Goal: Obtain resource: Download file/media

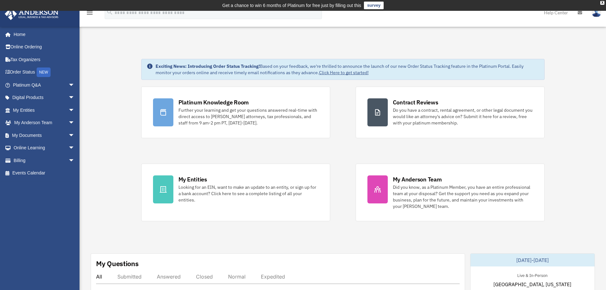
click at [38, 217] on div "romeobelocura@yahoo.com Sign Out romeobelocura@yahoo.com Home Online Ordering T…" at bounding box center [42, 147] width 84 height 242
click at [38, 112] on link "My Entities arrow_drop_down" at bounding box center [44, 110] width 80 height 13
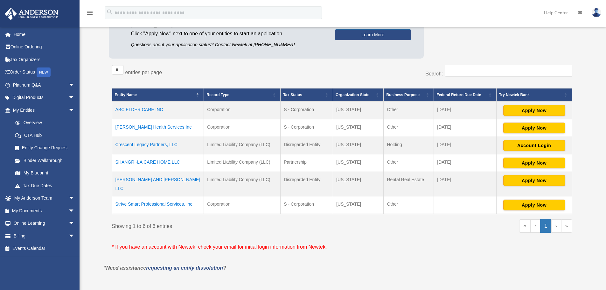
scroll to position [95, 0]
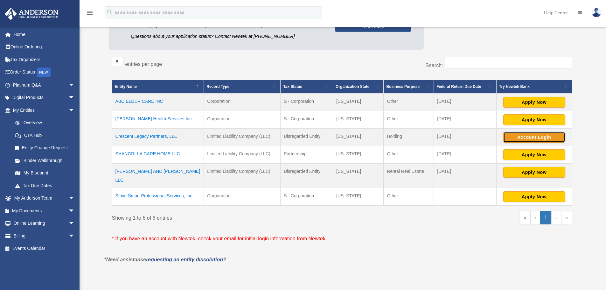
click at [533, 135] on button "Account Login" at bounding box center [534, 137] width 62 height 11
click at [32, 174] on link "My Blueprint" at bounding box center [46, 173] width 75 height 13
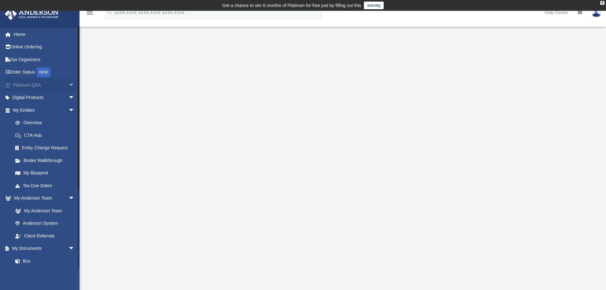
click at [19, 83] on link "Platinum Q&A arrow_drop_down" at bounding box center [44, 85] width 80 height 13
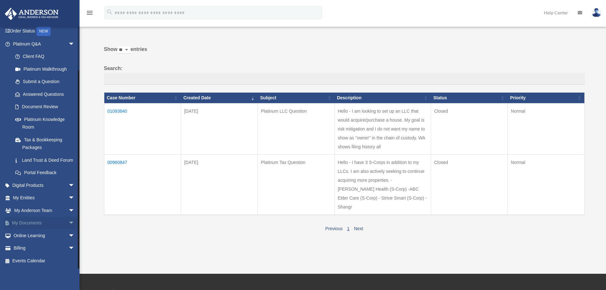
scroll to position [64, 0]
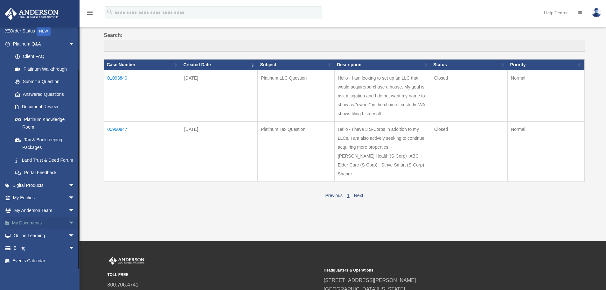
click at [30, 219] on link "My Documents arrow_drop_down" at bounding box center [44, 223] width 80 height 13
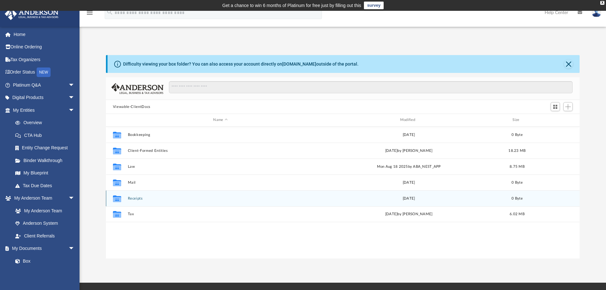
scroll to position [140, 469]
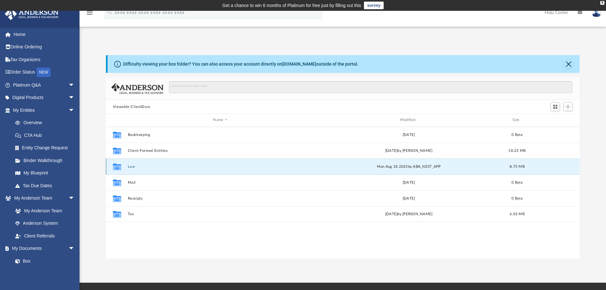
click at [132, 165] on button "Law" at bounding box center [220, 166] width 185 height 4
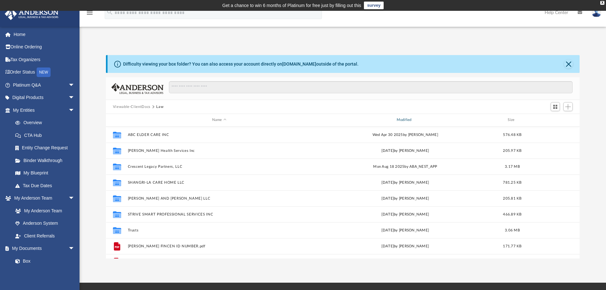
click at [405, 120] on div "Modified" at bounding box center [404, 120] width 183 height 6
click at [404, 121] on div "Modified" at bounding box center [404, 120] width 183 height 6
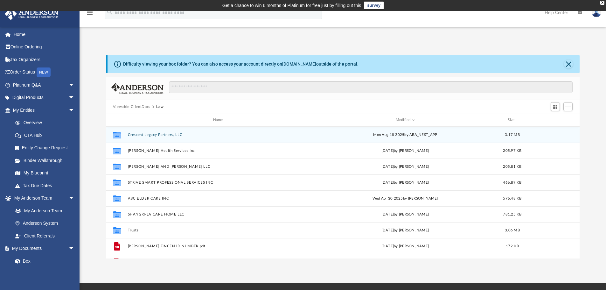
click at [164, 135] on button "Crescent Legacy Partners, LLC" at bounding box center [219, 135] width 183 height 4
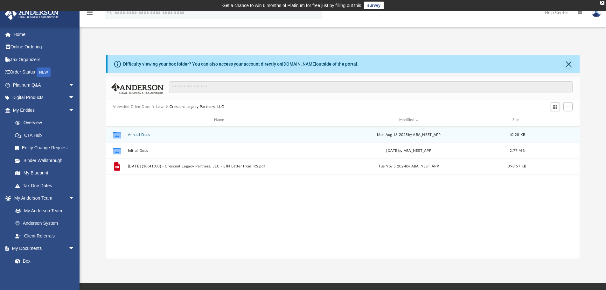
click at [391, 136] on div "Mon Aug 18 2025 by ABA_NEST_APP" at bounding box center [408, 135] width 185 height 6
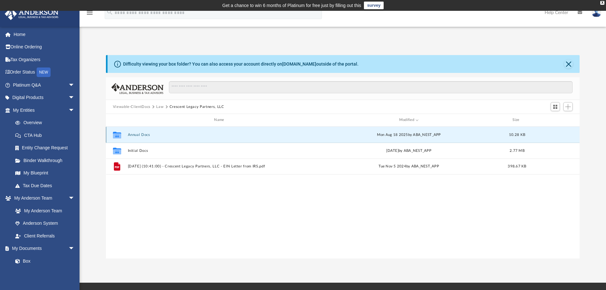
click at [136, 136] on button "Annual Docs" at bounding box center [220, 135] width 185 height 4
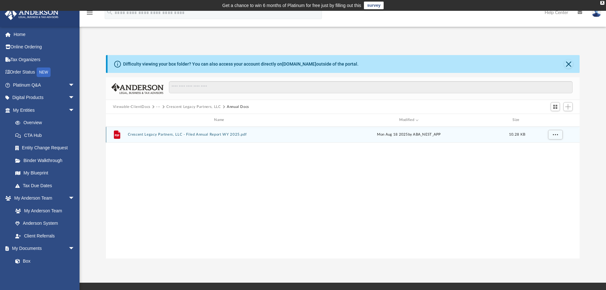
click at [236, 134] on button "Crescent Legacy Partners, LLC - Filed Annual Report WY 2025.pdf" at bounding box center [220, 134] width 185 height 4
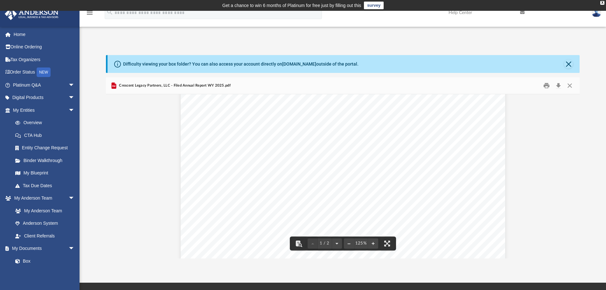
scroll to position [0, 0]
click at [567, 66] on button "Close" at bounding box center [568, 63] width 9 height 9
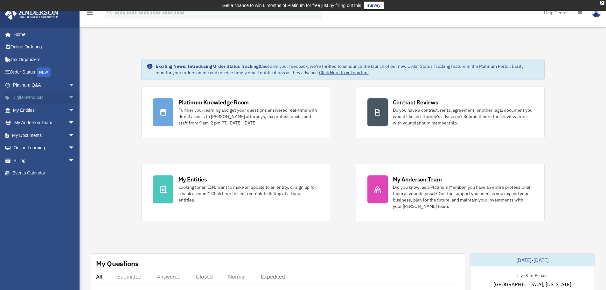
click at [44, 100] on link "Digital Products arrow_drop_down" at bounding box center [44, 97] width 80 height 13
click at [68, 97] on span "arrow_drop_down" at bounding box center [74, 97] width 13 height 13
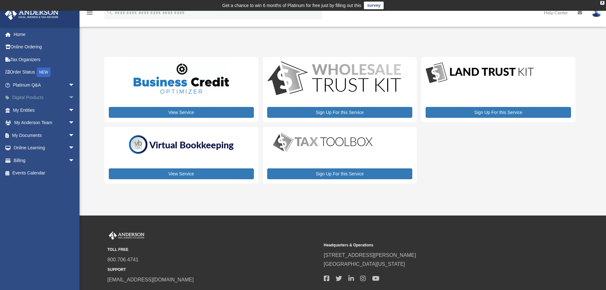
click at [68, 98] on span "arrow_drop_down" at bounding box center [74, 97] width 13 height 13
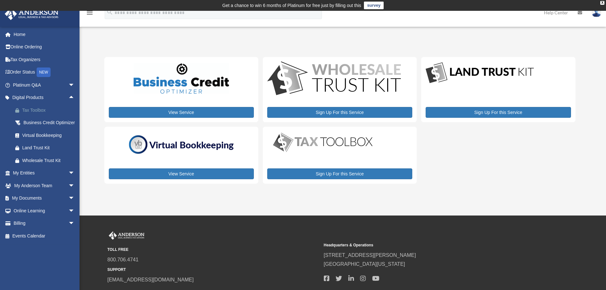
click at [43, 108] on div "Tax Toolbox" at bounding box center [49, 110] width 54 height 8
click at [38, 127] on div "Business Credit Optimizer" at bounding box center [49, 123] width 54 height 8
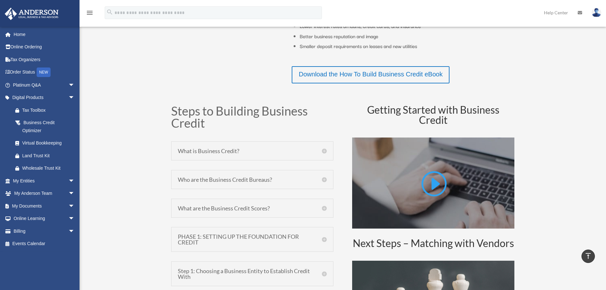
scroll to position [254, 0]
click at [322, 181] on h5 "Who are the Business Credit Bureaus?" at bounding box center [252, 179] width 149 height 6
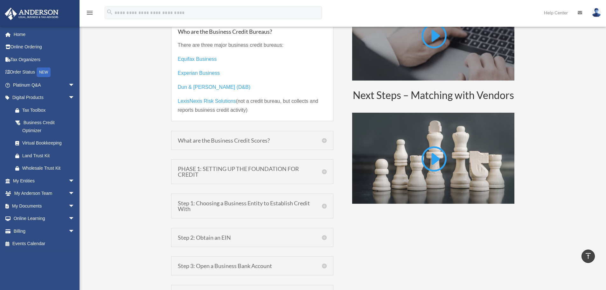
scroll to position [414, 0]
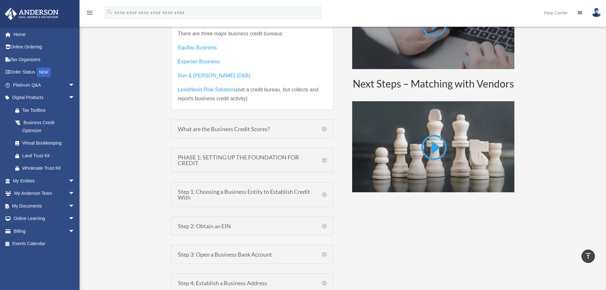
click at [325, 130] on h5 "What are the Business Credit Scores?" at bounding box center [252, 129] width 149 height 6
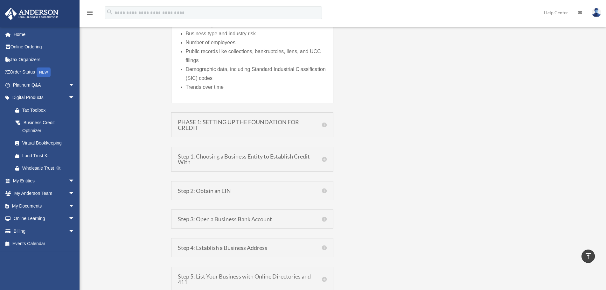
scroll to position [827, 0]
click at [325, 124] on h5 "PHASE 1: SETTING UP THE FOUNDATION FOR CREDIT" at bounding box center [252, 123] width 149 height 11
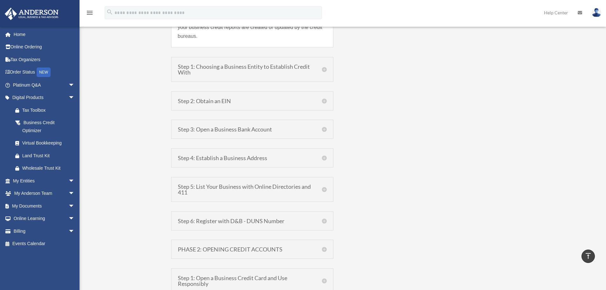
scroll to position [592, 0]
click at [324, 129] on h5 "Step 3: Open a Business Bank Account" at bounding box center [252, 128] width 149 height 6
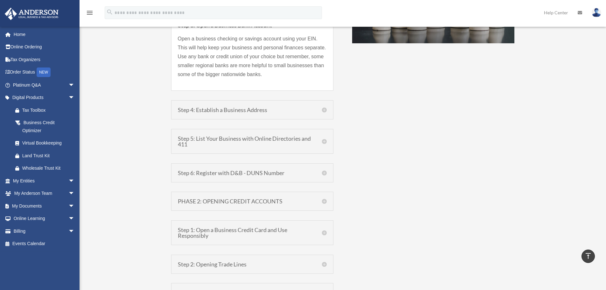
scroll to position [562, 0]
click at [325, 110] on h5 "Step 4: Establish a Business Address" at bounding box center [252, 110] width 149 height 6
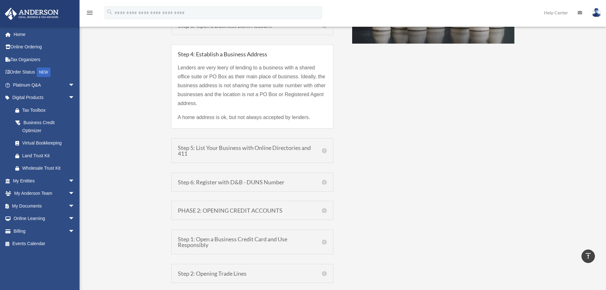
click at [324, 152] on h5 "Step 5: List Your Business with Online Directories and 411" at bounding box center [252, 150] width 149 height 11
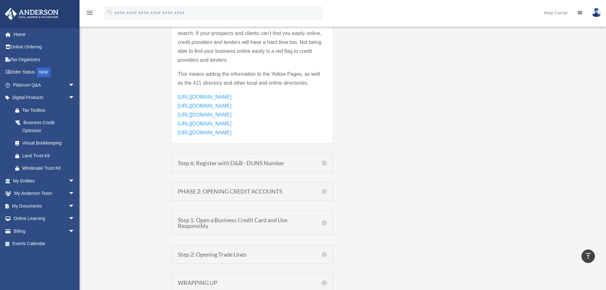
scroll to position [721, 0]
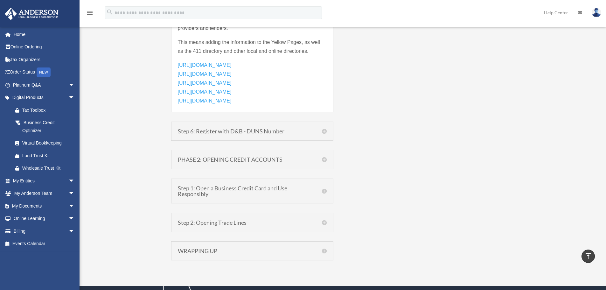
click at [324, 159] on h5 "PHASE 2: OPENING CREDIT ACCOUNTS" at bounding box center [252, 160] width 149 height 6
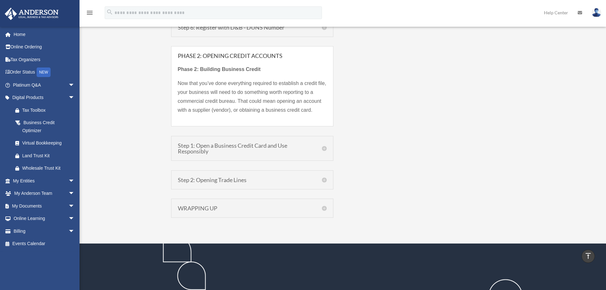
scroll to position [650, 0]
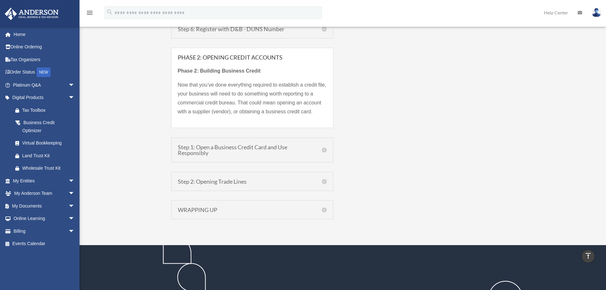
click at [322, 149] on h5 "Step 1: Open a Business Credit Card and Use Responsibly" at bounding box center [252, 149] width 149 height 11
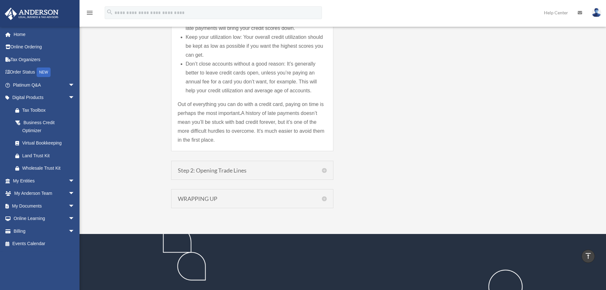
scroll to position [1023, 0]
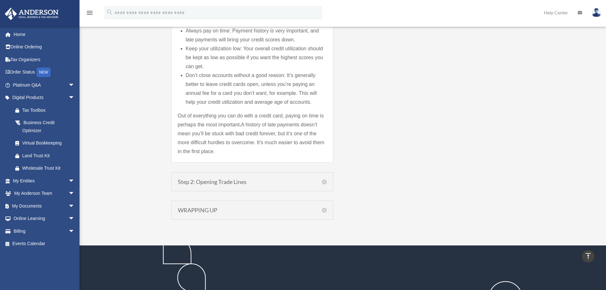
click at [325, 182] on h5 "Step 2: Opening Trade Lines" at bounding box center [252, 182] width 149 height 6
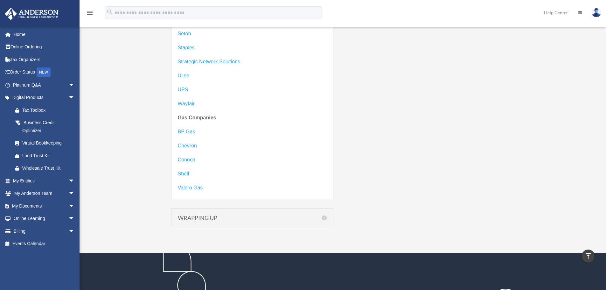
scroll to position [1361, 0]
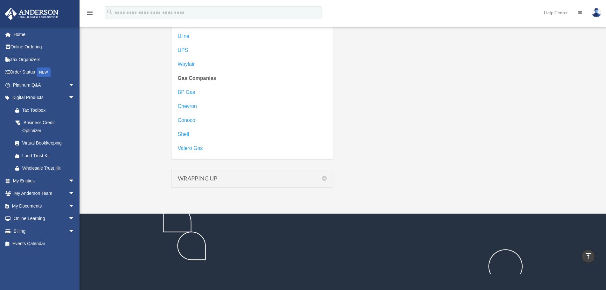
click at [326, 179] on h5 "WRAPPING UP" at bounding box center [252, 178] width 149 height 6
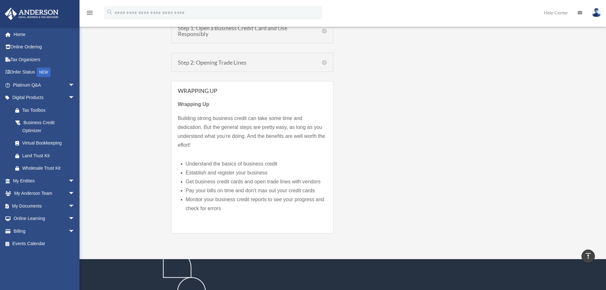
scroll to position [678, 0]
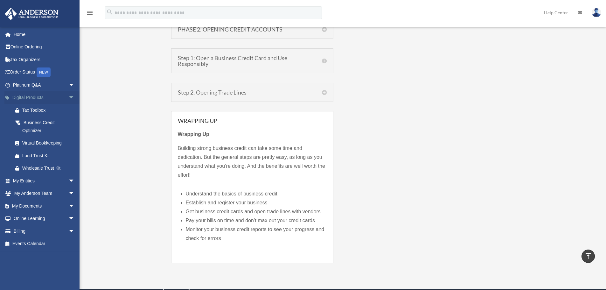
click at [32, 97] on link "Digital Products arrow_drop_down" at bounding box center [44, 97] width 80 height 13
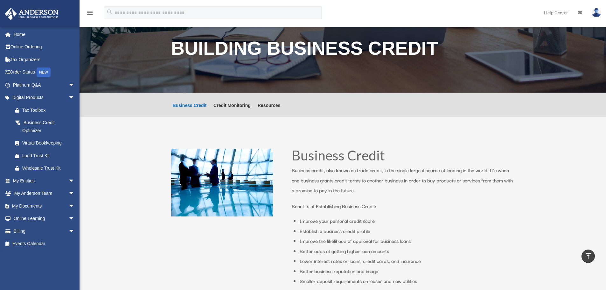
scroll to position [0, 0]
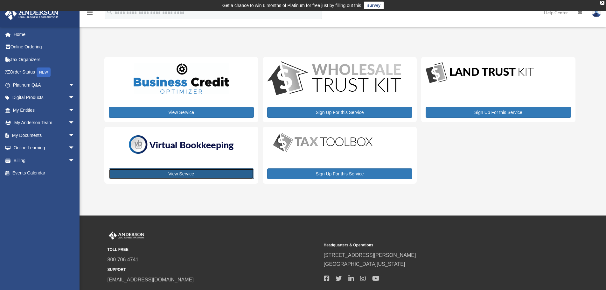
click at [180, 176] on link "View Service" at bounding box center [181, 173] width 145 height 11
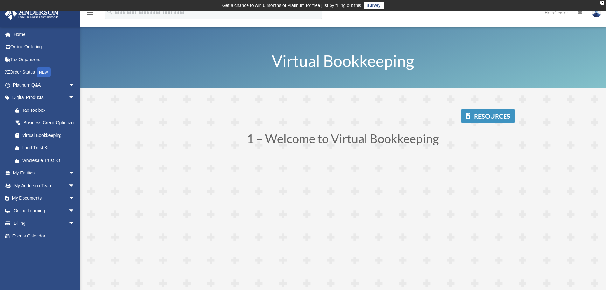
click at [496, 116] on link "Resources" at bounding box center [487, 116] width 53 height 14
click at [42, 217] on link "Online Learning arrow_drop_down" at bounding box center [44, 210] width 80 height 13
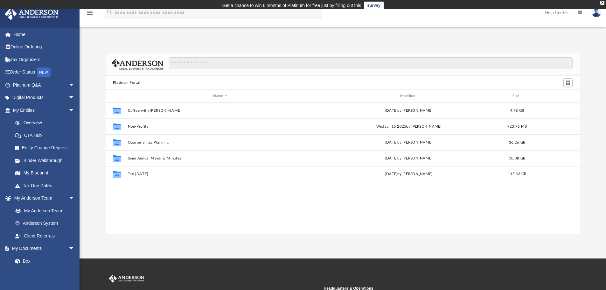
scroll to position [140, 469]
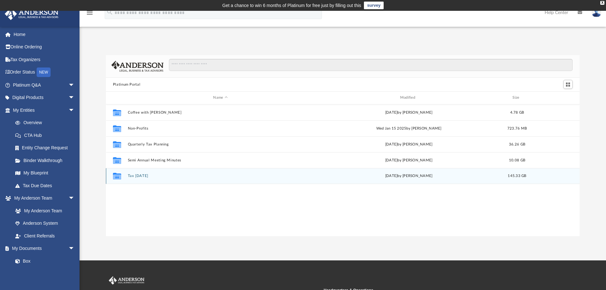
click at [131, 175] on button "Tax [DATE]" at bounding box center [220, 176] width 185 height 4
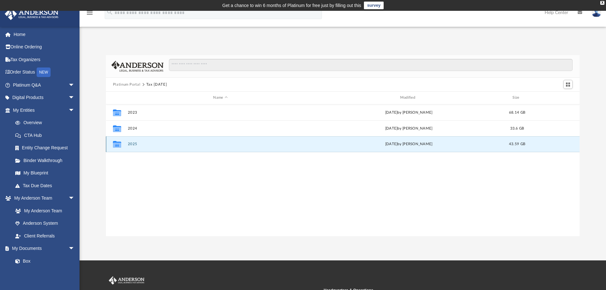
click at [129, 144] on button "2025" at bounding box center [220, 144] width 185 height 4
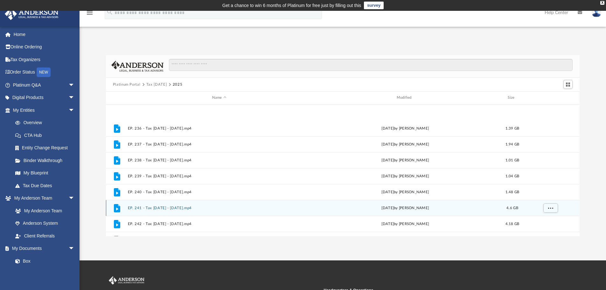
scroll to position [139, 0]
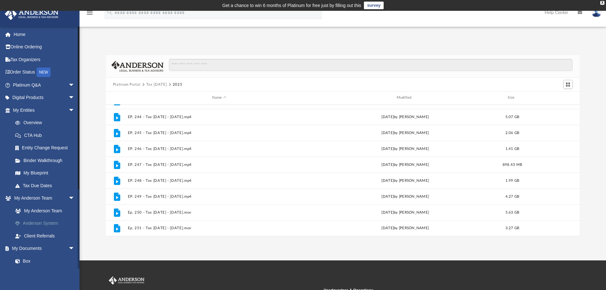
click at [48, 226] on link "Anderson System" at bounding box center [46, 223] width 75 height 13
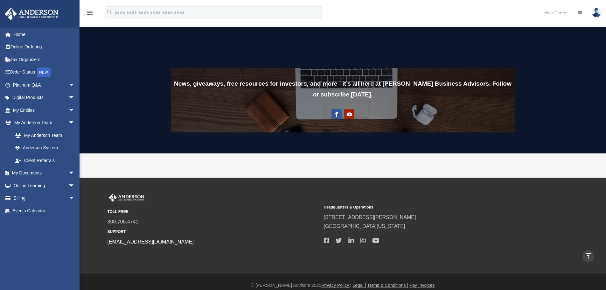
scroll to position [497, 0]
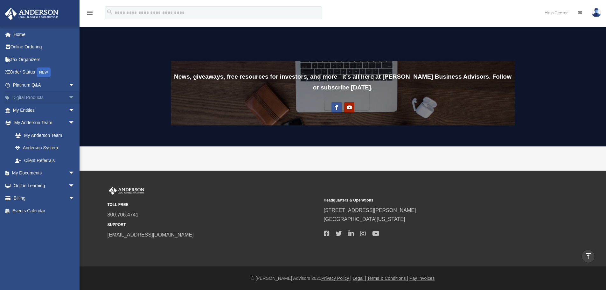
click at [68, 98] on span "arrow_drop_down" at bounding box center [74, 97] width 13 height 13
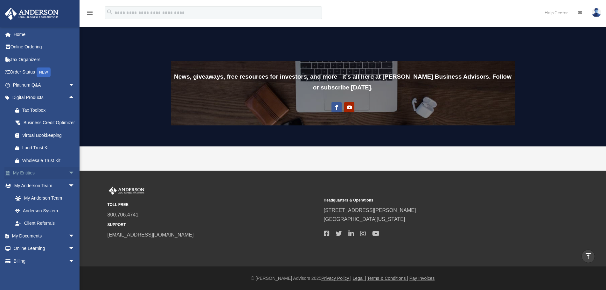
click at [68, 180] on span "arrow_drop_down" at bounding box center [74, 173] width 13 height 13
click at [38, 230] on link "Binder Walkthrough" at bounding box center [46, 223] width 75 height 13
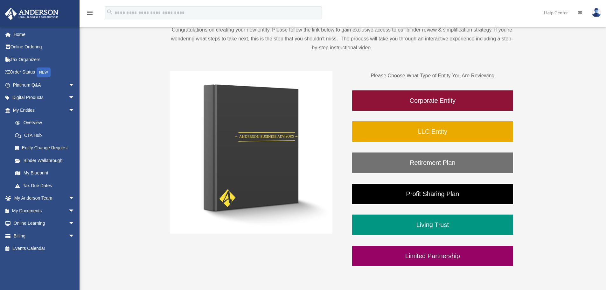
scroll to position [79, 0]
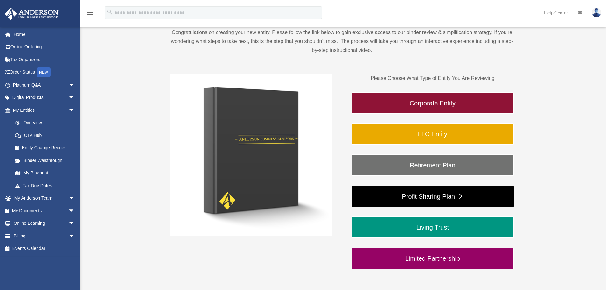
click at [417, 195] on link "Profit Sharing Plan" at bounding box center [433, 196] width 162 height 22
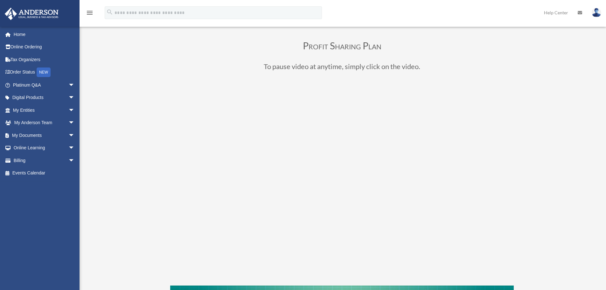
scroll to position [52, 0]
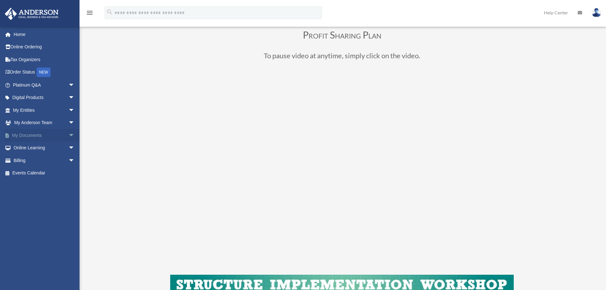
click at [68, 136] on span "arrow_drop_down" at bounding box center [74, 135] width 13 height 13
click at [49, 174] on link "Forms Library" at bounding box center [46, 173] width 75 height 13
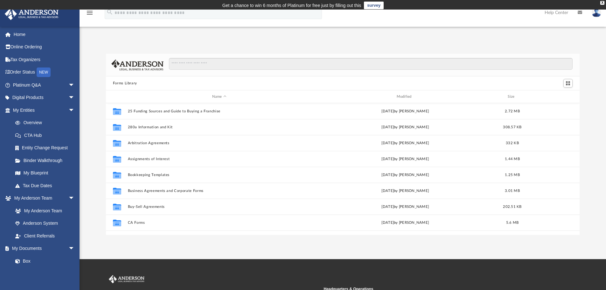
scroll to position [140, 469]
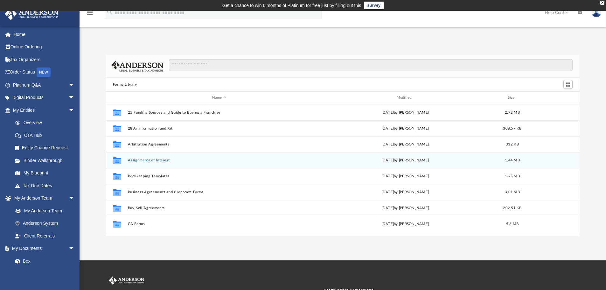
click at [160, 160] on button "Assignments of Interest" at bounding box center [219, 160] width 183 height 4
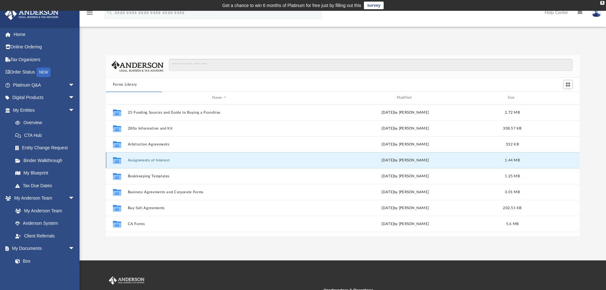
click at [136, 160] on button "Assignments of Interest" at bounding box center [219, 160] width 183 height 4
click at [116, 161] on icon "grid" at bounding box center [117, 160] width 8 height 5
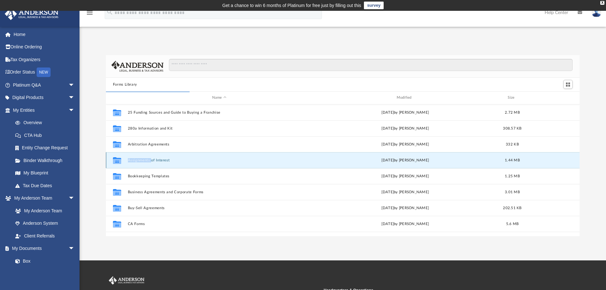
click at [116, 161] on icon "grid" at bounding box center [117, 160] width 8 height 5
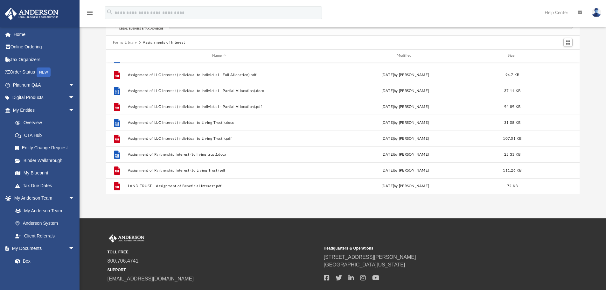
scroll to position [84, 0]
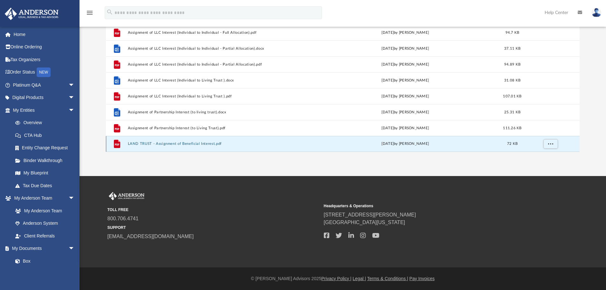
click at [187, 144] on button "LAND TRUST - Assignment of Beneficial Interest.pdf" at bounding box center [219, 144] width 183 height 4
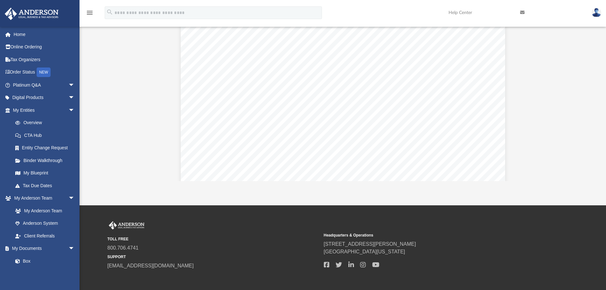
scroll to position [1554, 0]
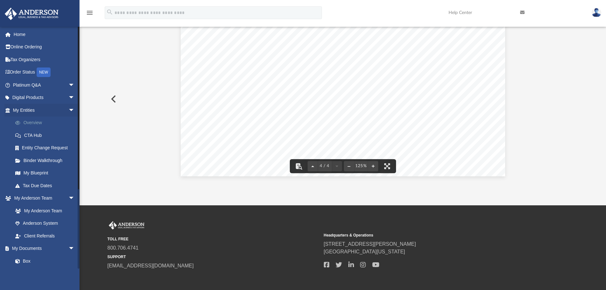
click at [33, 124] on link "Overview" at bounding box center [46, 122] width 75 height 13
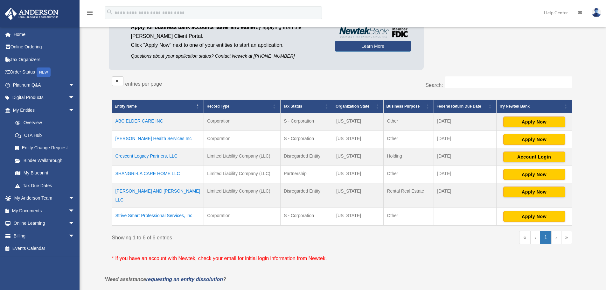
scroll to position [95, 0]
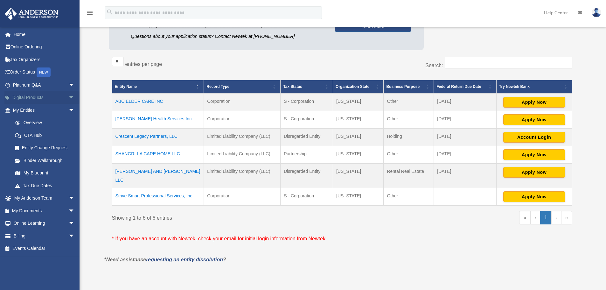
click at [68, 97] on span "arrow_drop_down" at bounding box center [74, 97] width 13 height 13
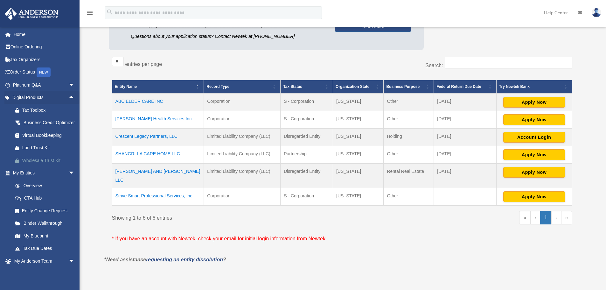
click at [46, 164] on div "Wholesale Trust Kit" at bounding box center [49, 161] width 54 height 8
